Goal: Navigation & Orientation: Find specific page/section

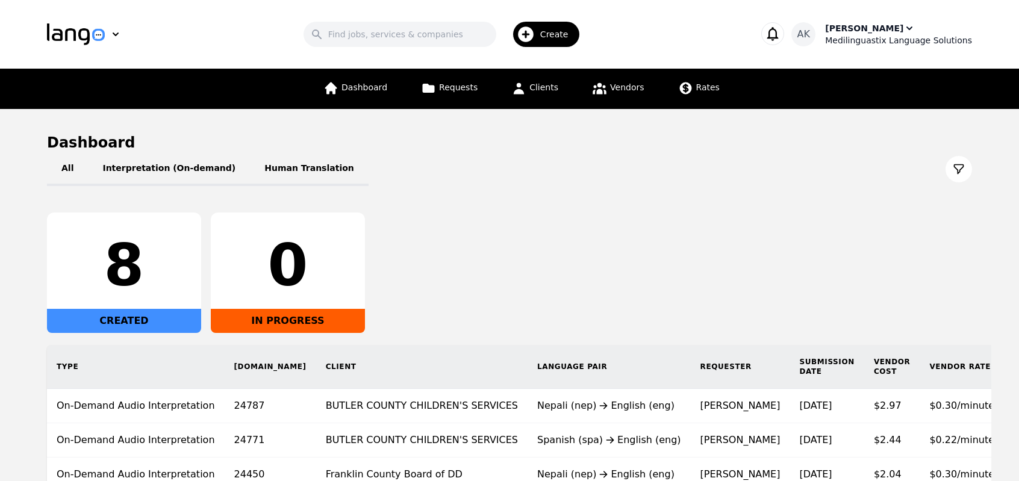
click at [860, 39] on div "Medilinguastix Language Solutions" at bounding box center [898, 40] width 147 height 12
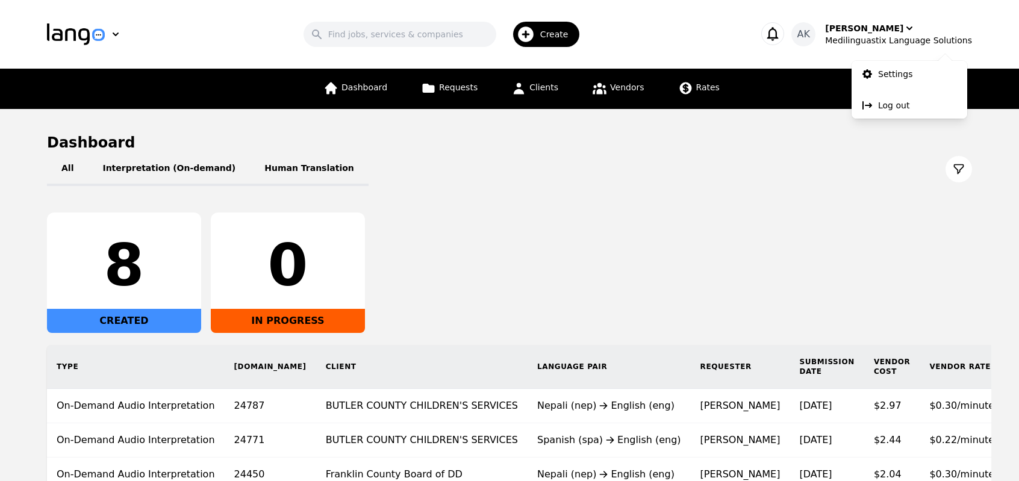
click at [705, 219] on div "8 CREATED 0 IN PROGRESS" at bounding box center [509, 273] width 925 height 120
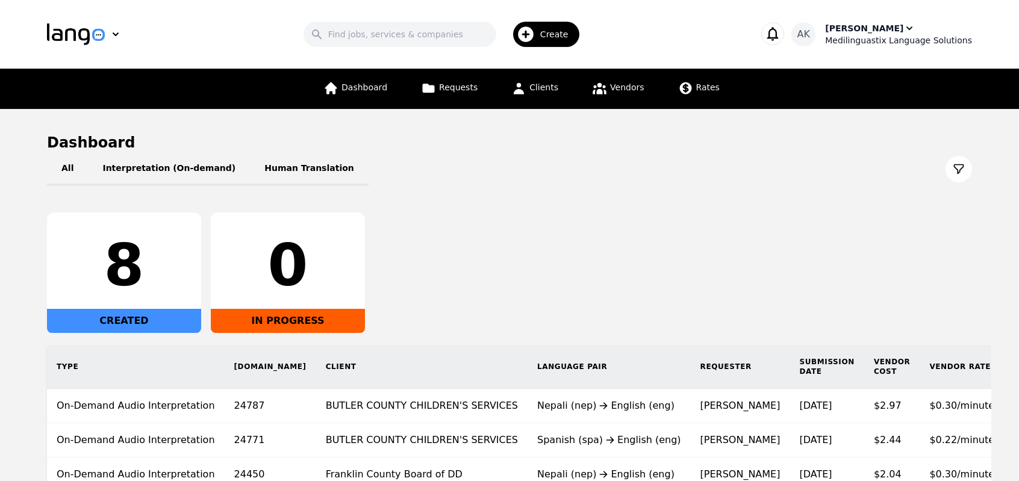
click at [902, 40] on div "Medilinguastix Language Solutions" at bounding box center [898, 40] width 147 height 12
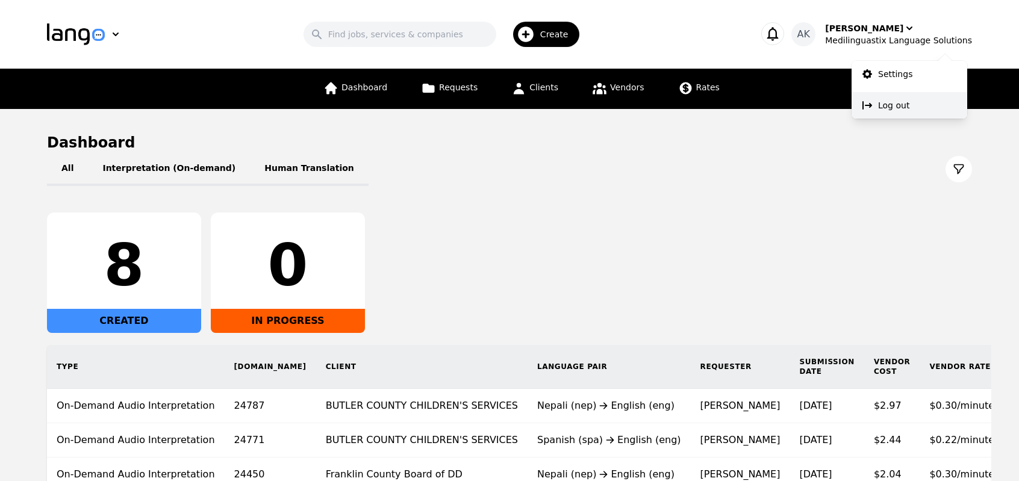
click at [871, 110] on icon at bounding box center [867, 105] width 12 height 12
